Goal: Task Accomplishment & Management: Use online tool/utility

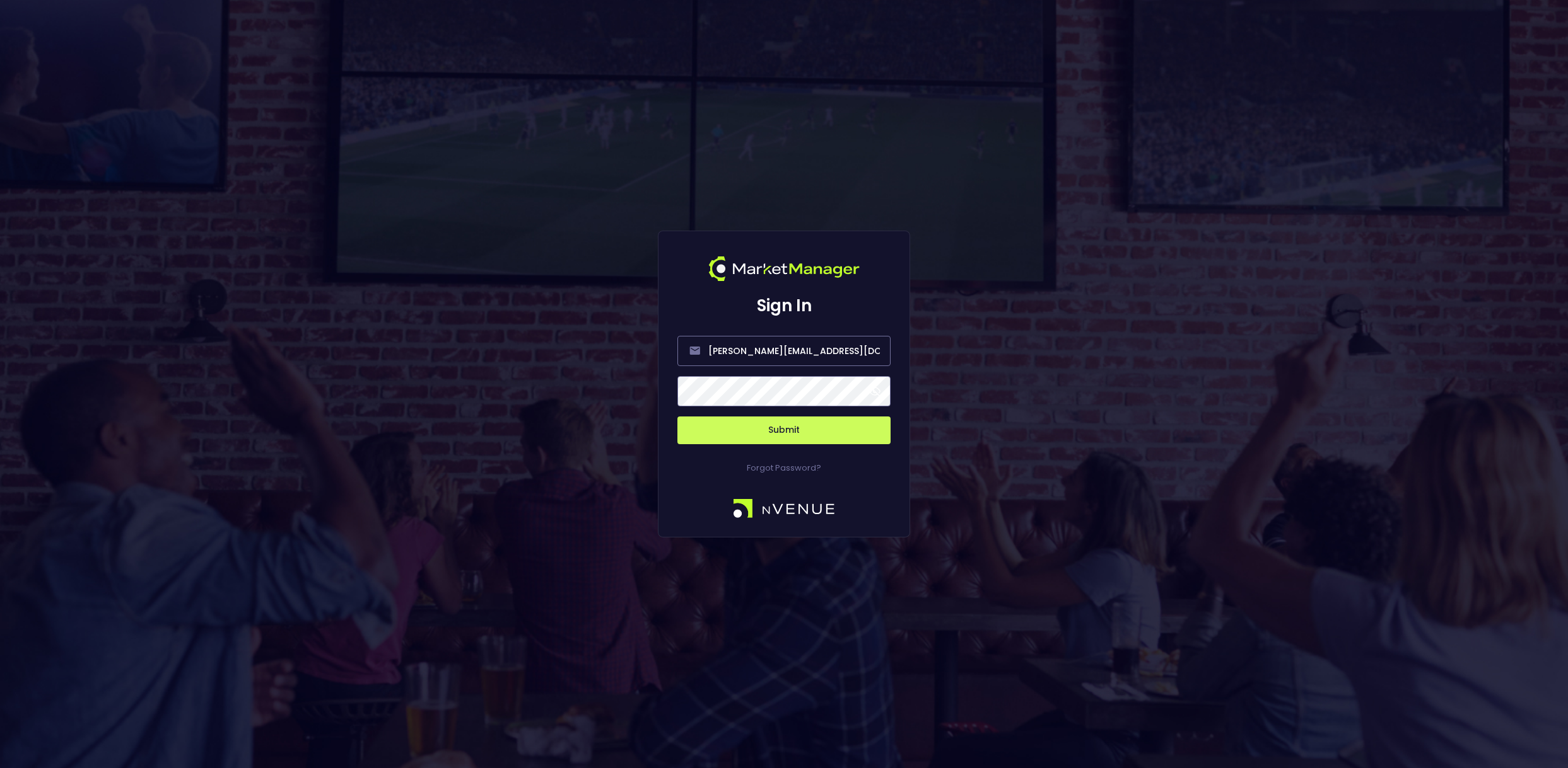
click at [875, 390] on span at bounding box center [875, 391] width 11 height 11
click at [800, 430] on button "Submit" at bounding box center [784, 430] width 213 height 28
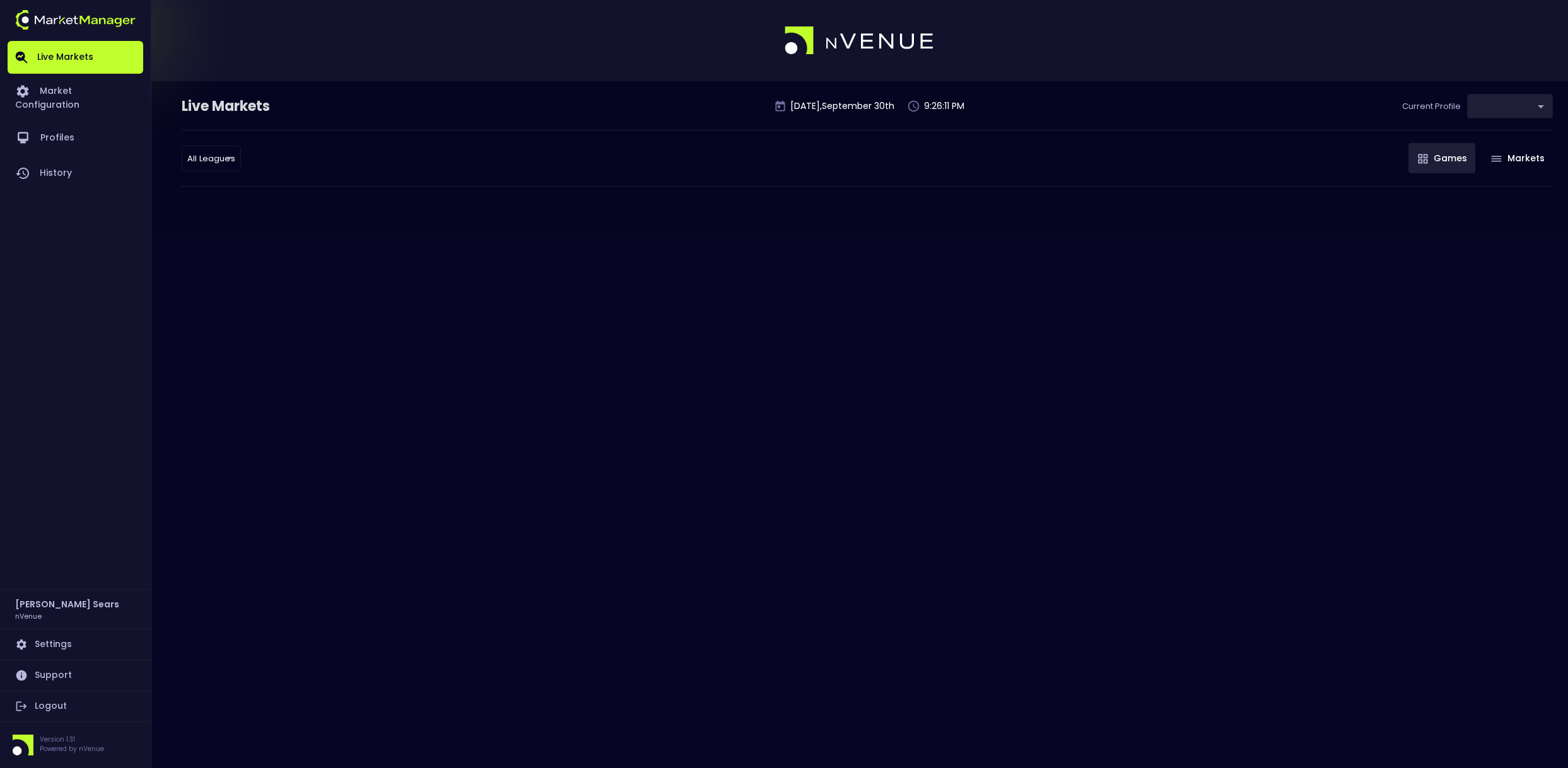
type input "d66ee90f-df8e-430e-a05c-aaf70ad95ad9"
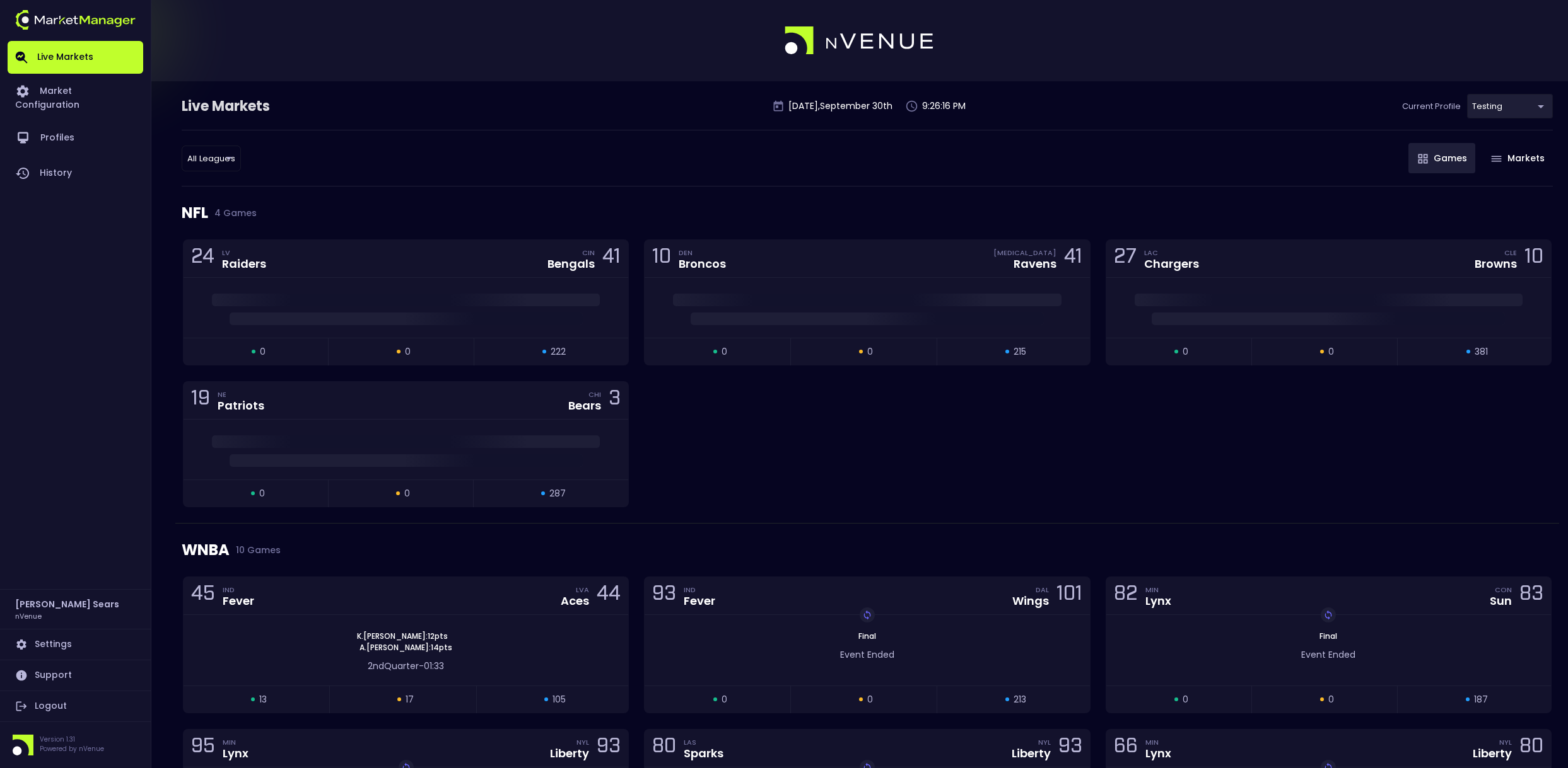
click at [166, 233] on li "MLB" at bounding box center [211, 229] width 138 height 26
type input "MLB"
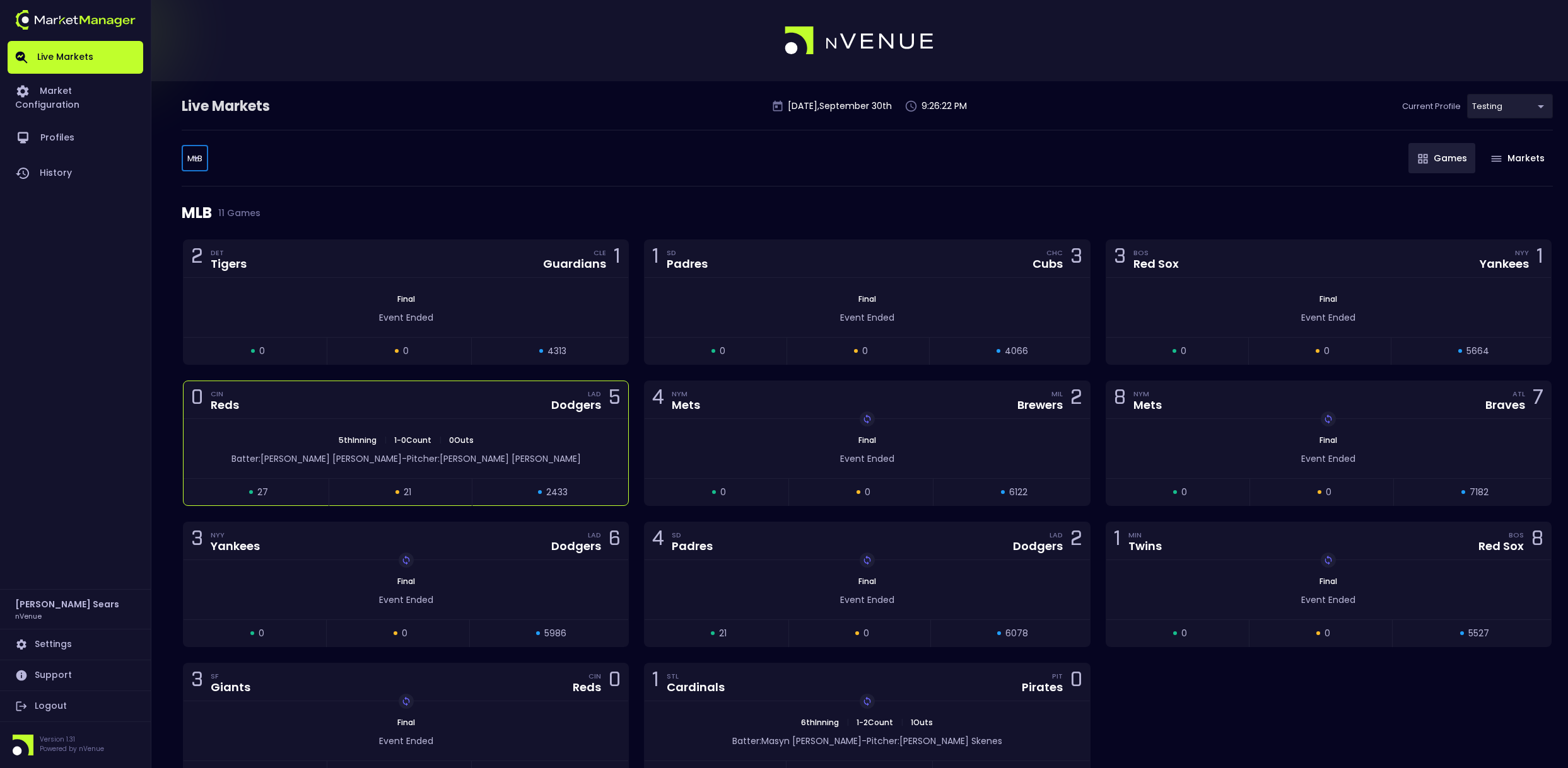
click at [583, 410] on div "Dodgers" at bounding box center [576, 405] width 50 height 11
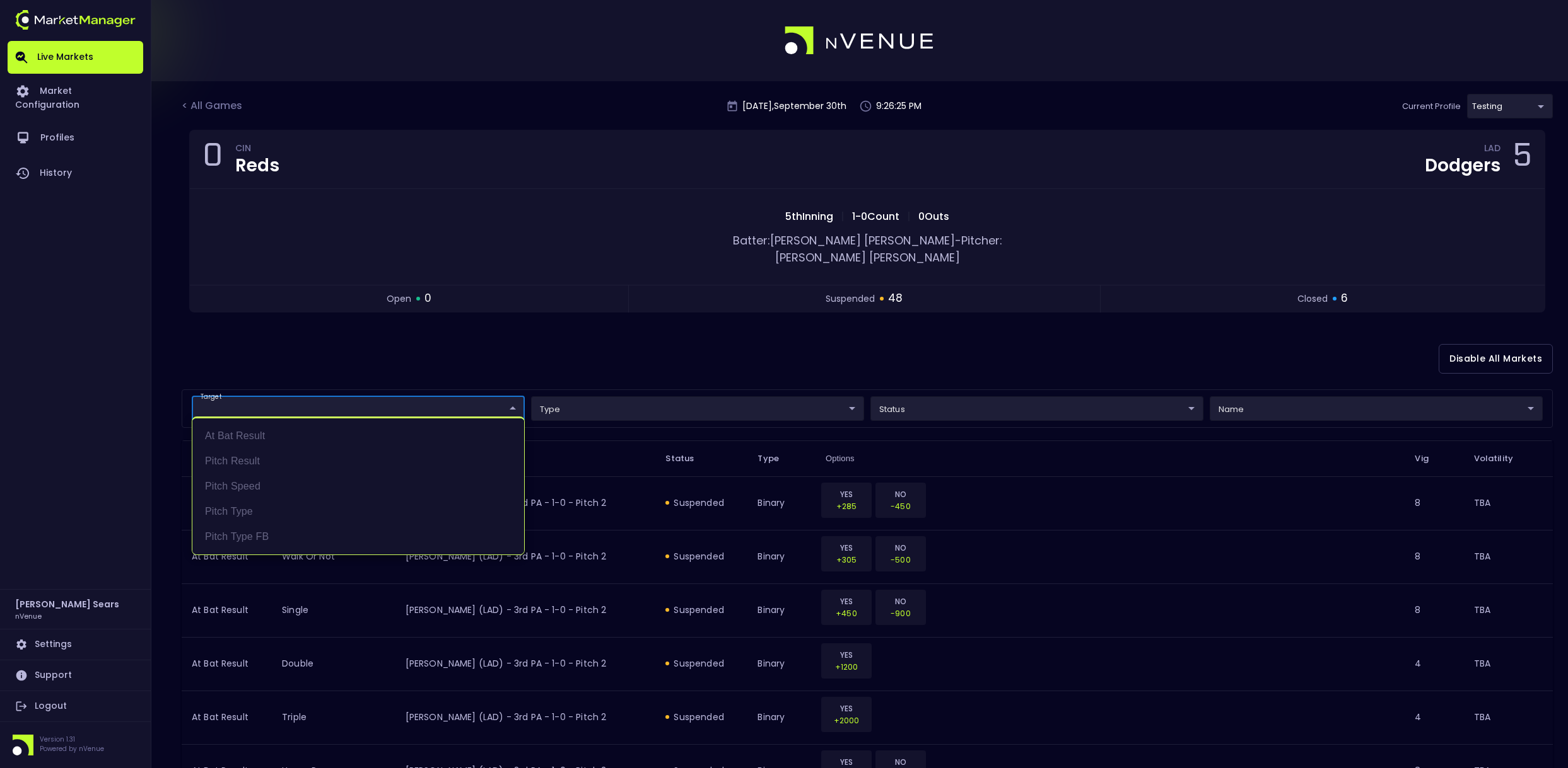
click at [260, 539] on li "Pitch Type FB" at bounding box center [358, 537] width 331 height 26
type input "Pitch Type FB"
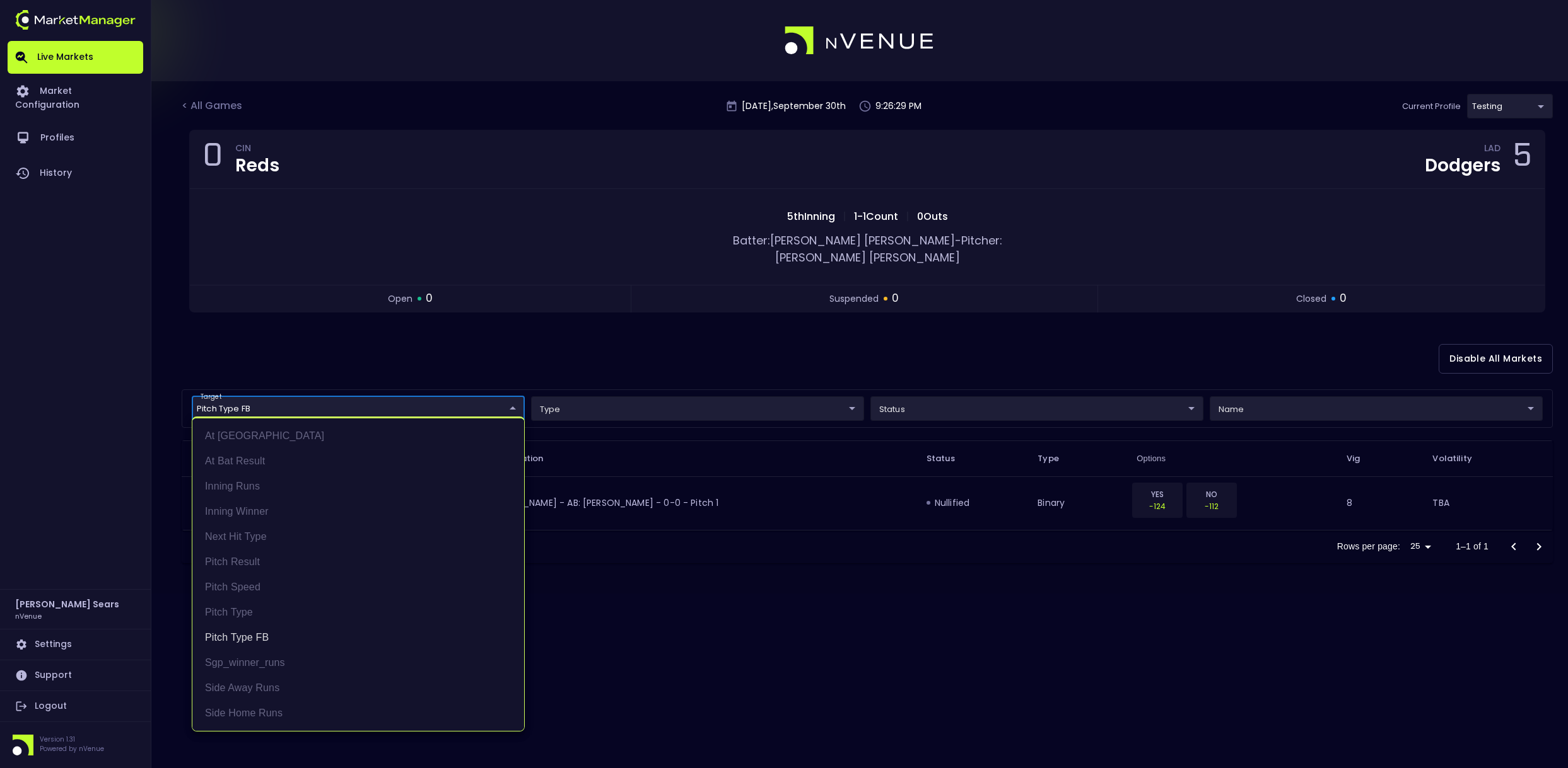
click at [497, 343] on div at bounding box center [784, 384] width 1568 height 768
click at [510, 393] on body "Live Markets Market Configuration Profiles History [PERSON_NAME] nVenue Setting…" at bounding box center [784, 384] width 1568 height 768
click at [257, 636] on li "Pitch Type FB" at bounding box center [358, 638] width 331 height 26
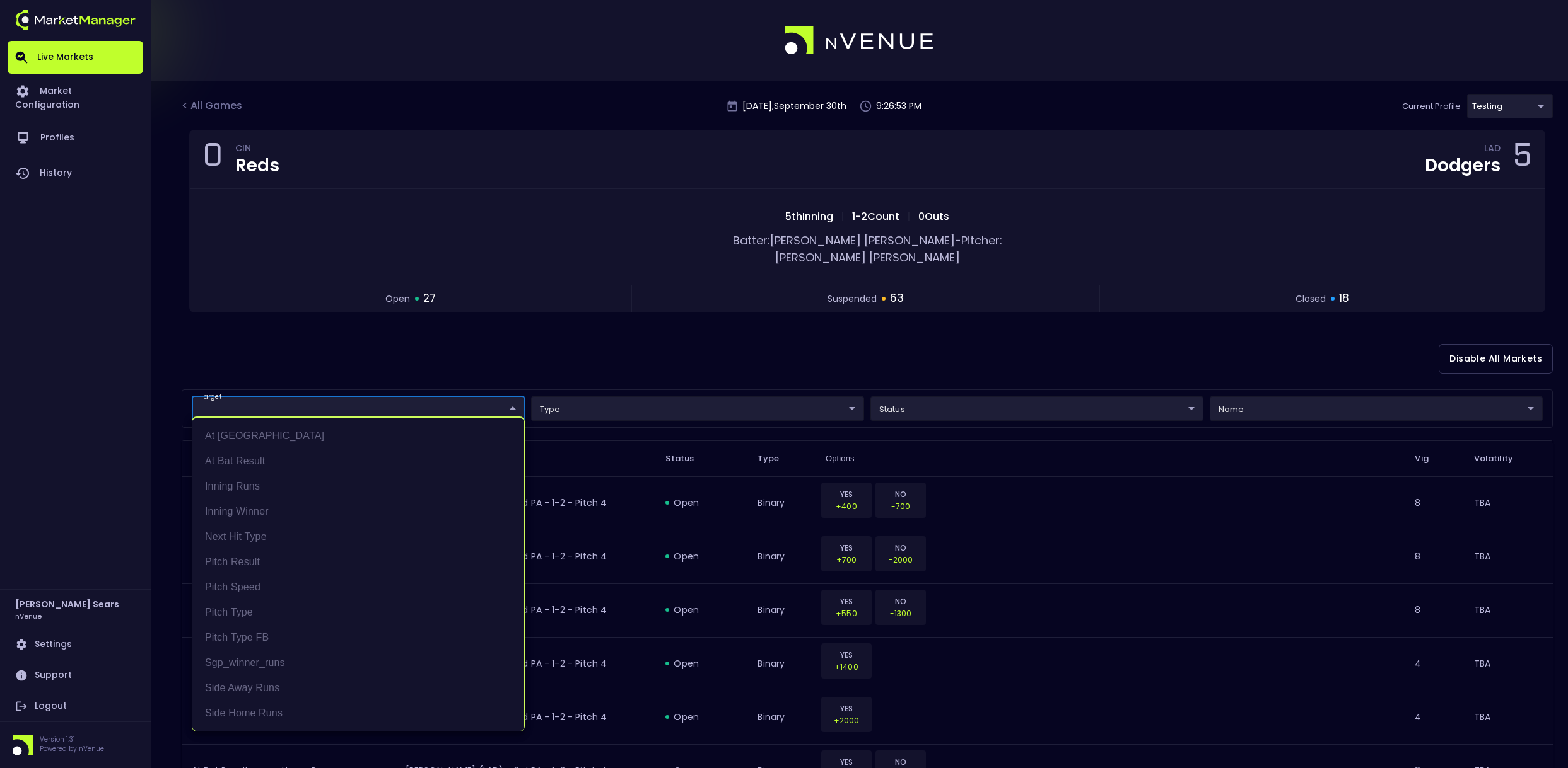
click at [364, 349] on div at bounding box center [784, 384] width 1568 height 768
click at [412, 351] on div at bounding box center [784, 384] width 1568 height 768
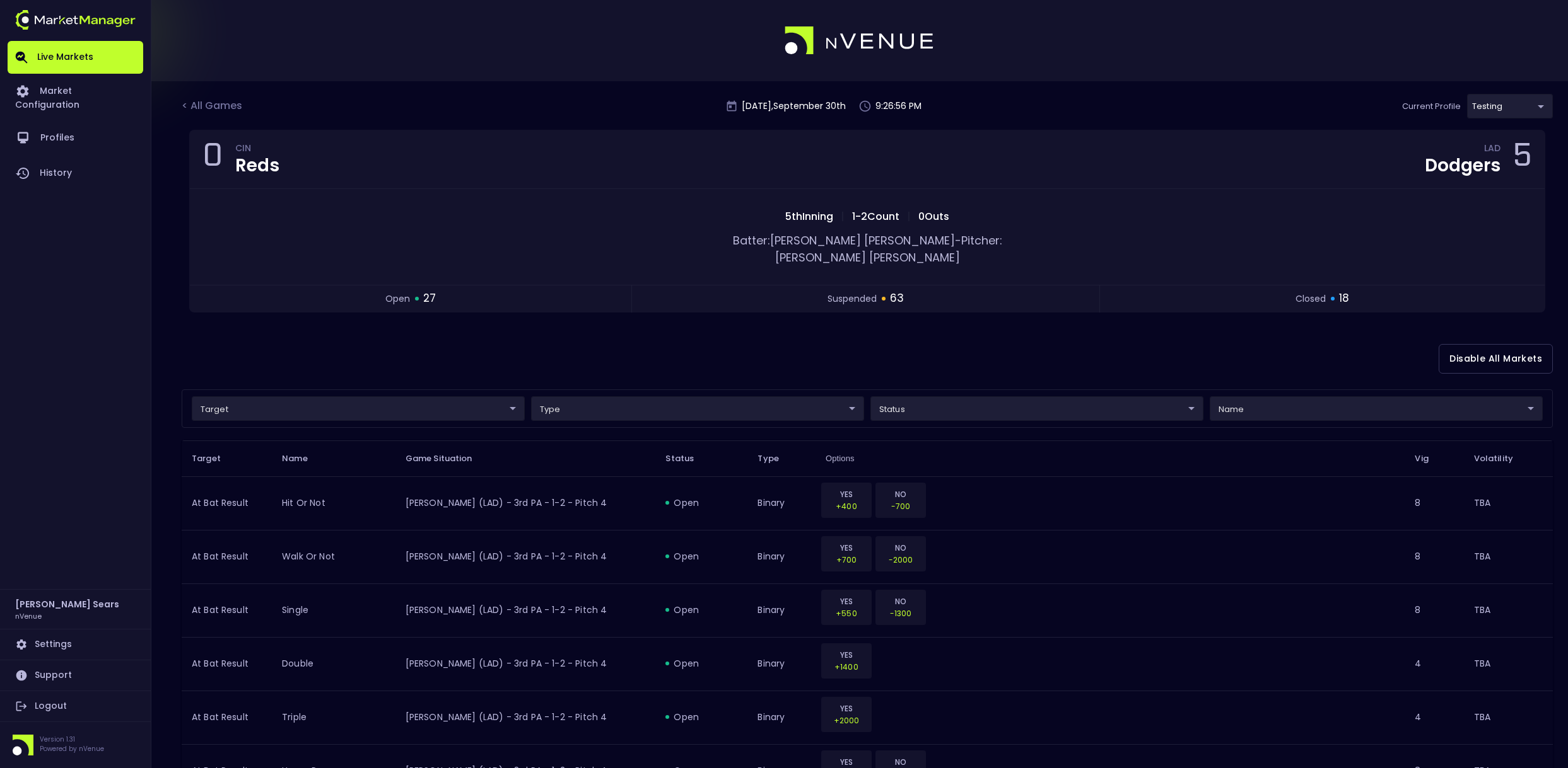
click at [412, 351] on div "Disable All Markets" at bounding box center [867, 358] width 1371 height 61
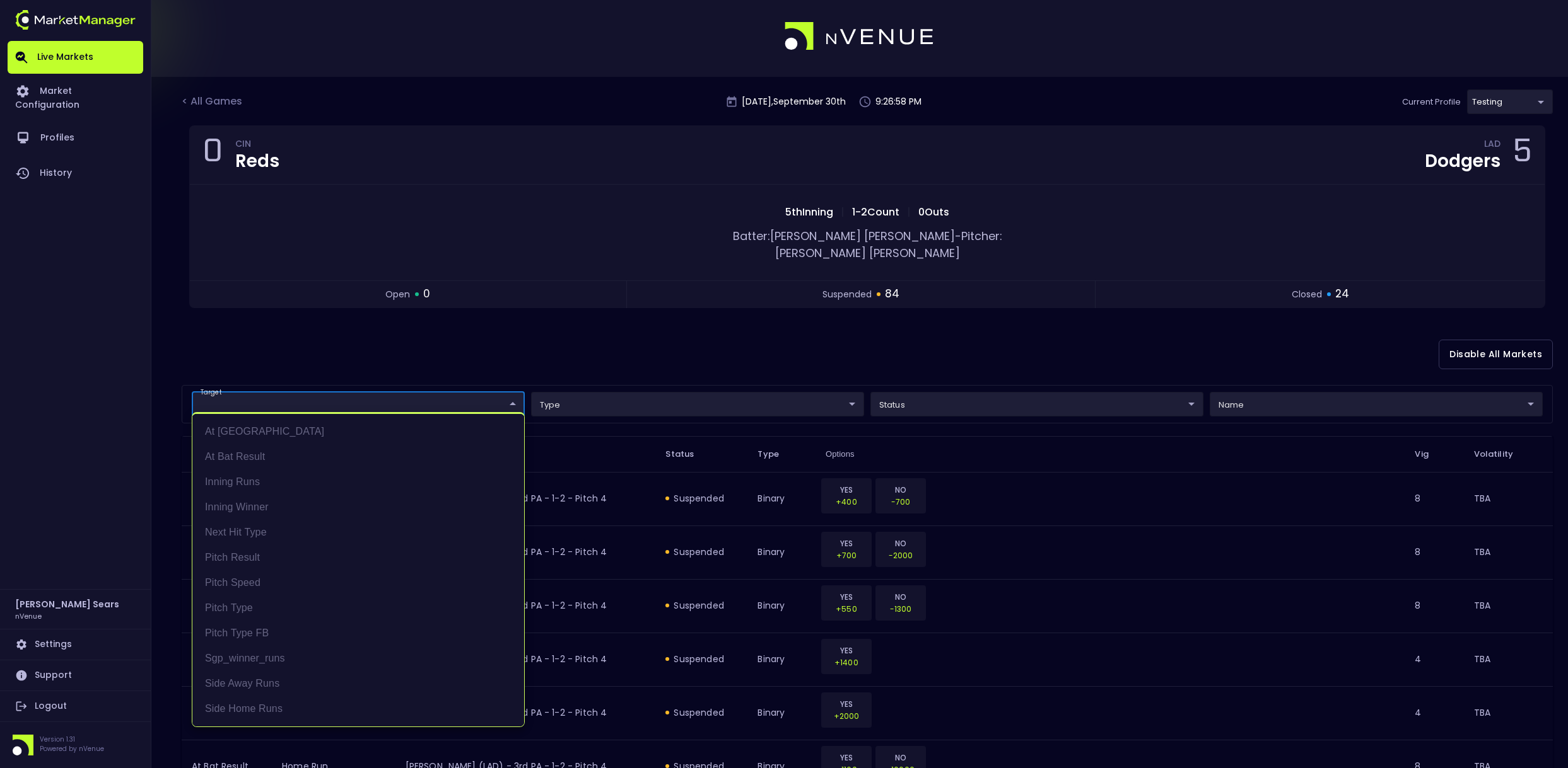
click at [236, 584] on li "Pitch Speed" at bounding box center [358, 583] width 331 height 26
type input "Pitch Speed"
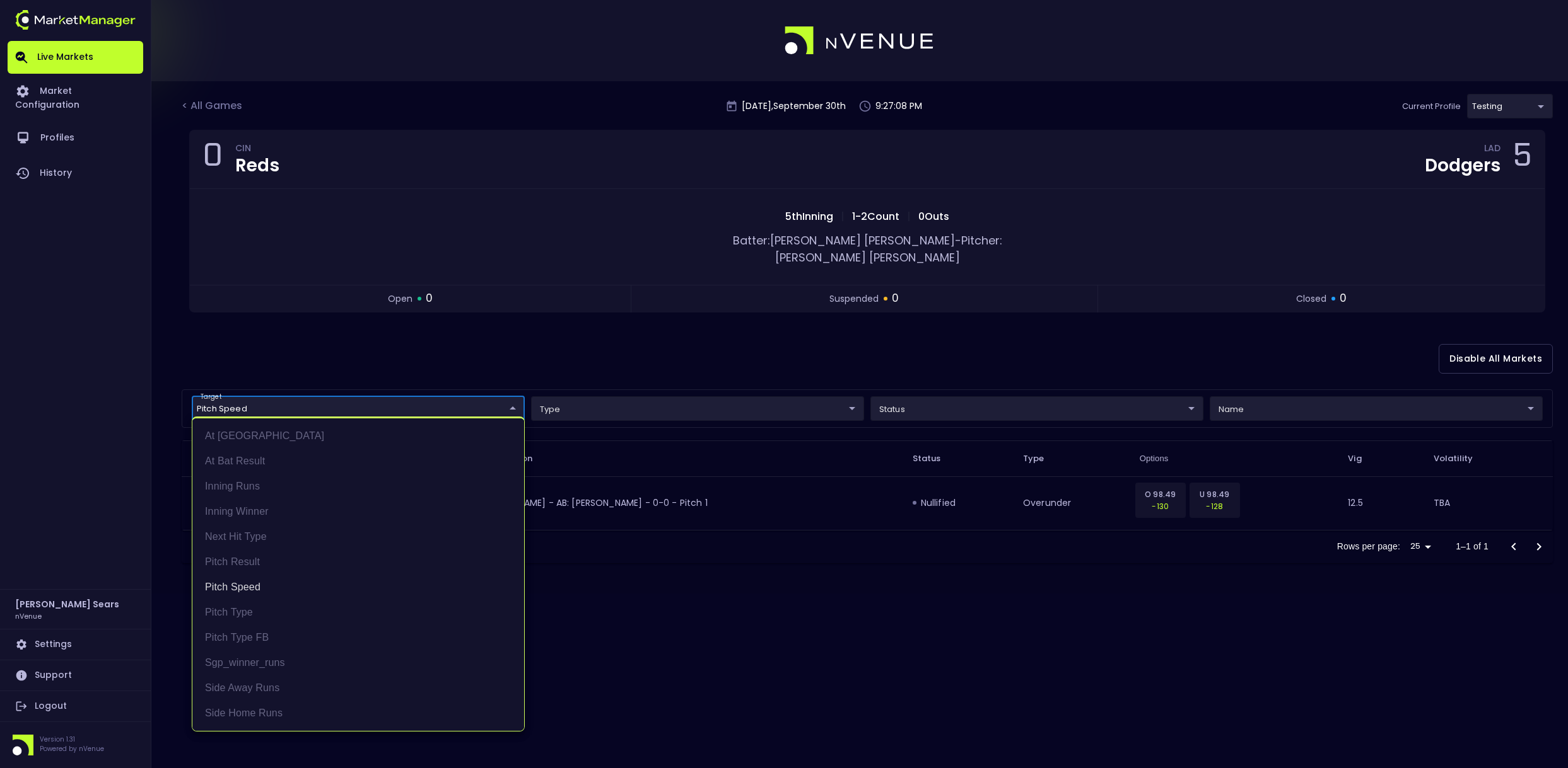
click at [858, 351] on div at bounding box center [784, 384] width 1568 height 768
